Goal: Transaction & Acquisition: Purchase product/service

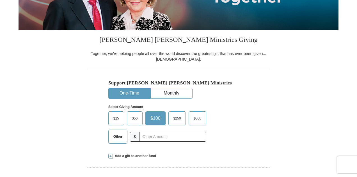
scroll to position [112, 0]
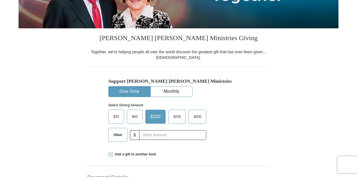
click at [118, 138] on span "Other" at bounding box center [118, 135] width 15 height 8
click at [0, 0] on input "Other" at bounding box center [0, 0] width 0 height 0
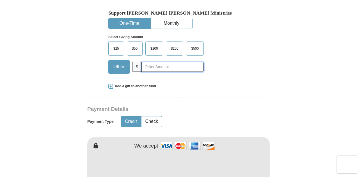
scroll to position [168, 0]
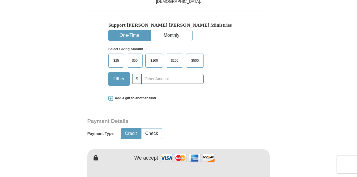
click at [144, 100] on span "Add a gift to another fund" at bounding box center [134, 98] width 43 height 5
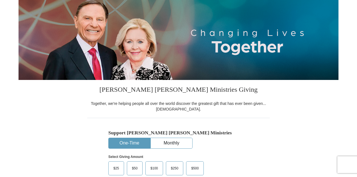
scroll to position [0, 0]
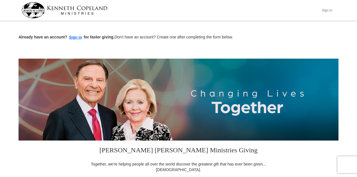
click at [324, 10] on button "Sign In" at bounding box center [327, 10] width 17 height 9
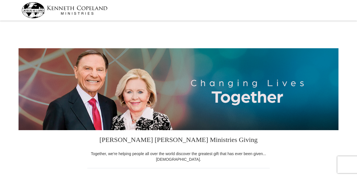
select select "FL"
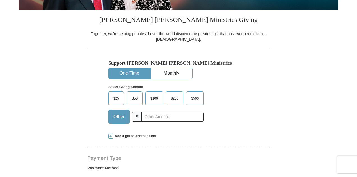
scroll to position [112, 0]
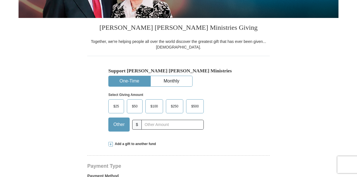
click at [131, 146] on span "Add a gift to another fund" at bounding box center [134, 144] width 43 height 5
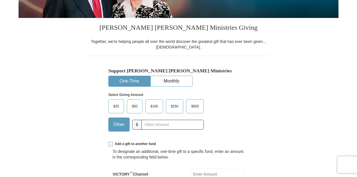
click at [135, 105] on span "$50" at bounding box center [134, 106] width 11 height 8
click at [0, 0] on input "$50" at bounding box center [0, 0] width 0 height 0
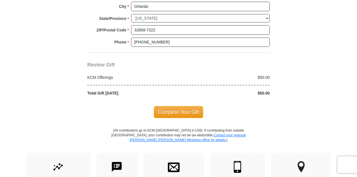
scroll to position [533, 0]
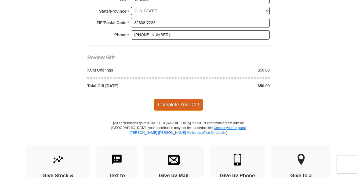
click at [172, 100] on span "Complete Your Gift" at bounding box center [179, 105] width 50 height 12
